Goal: Navigation & Orientation: Find specific page/section

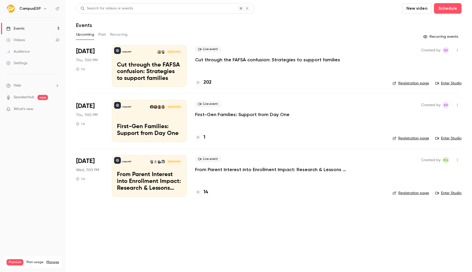
click at [44, 9] on icon "button" at bounding box center [45, 8] width 2 height 1
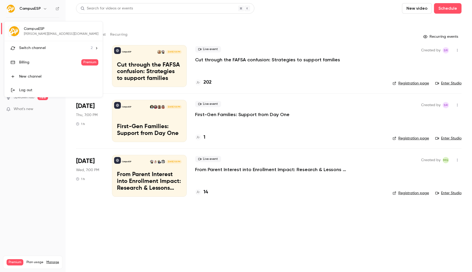
click at [47, 44] on li "Switch channel 2" at bounding box center [53, 48] width 98 height 14
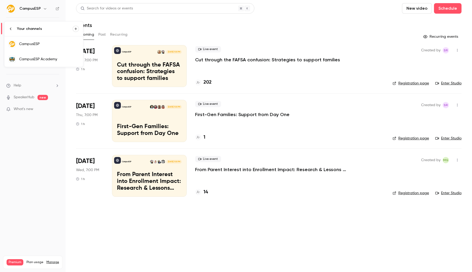
click at [120, 22] on div at bounding box center [236, 136] width 472 height 272
click at [45, 8] on icon "button" at bounding box center [45, 9] width 4 height 4
click at [40, 60] on div "CampusESP Academy" at bounding box center [49, 59] width 60 height 5
